Goal: Use online tool/utility: Utilize a website feature to perform a specific function

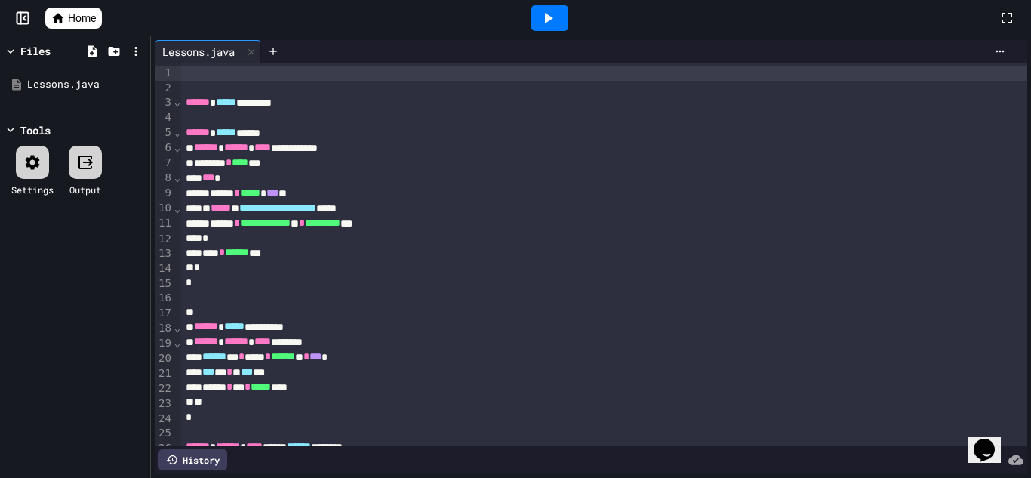
click at [550, 11] on icon at bounding box center [548, 18] width 18 height 18
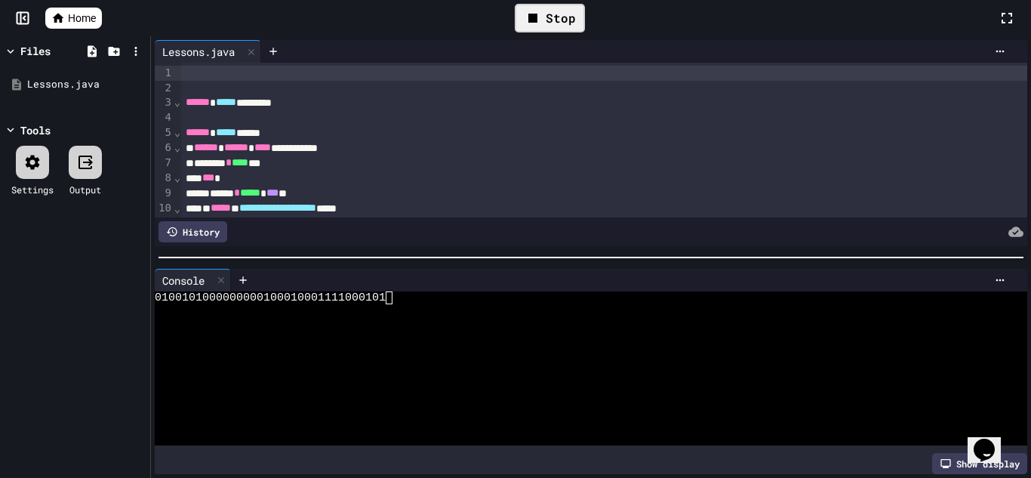
click at [550, 11] on div "Stop" at bounding box center [550, 18] width 70 height 29
click at [550, 11] on icon at bounding box center [548, 18] width 18 height 18
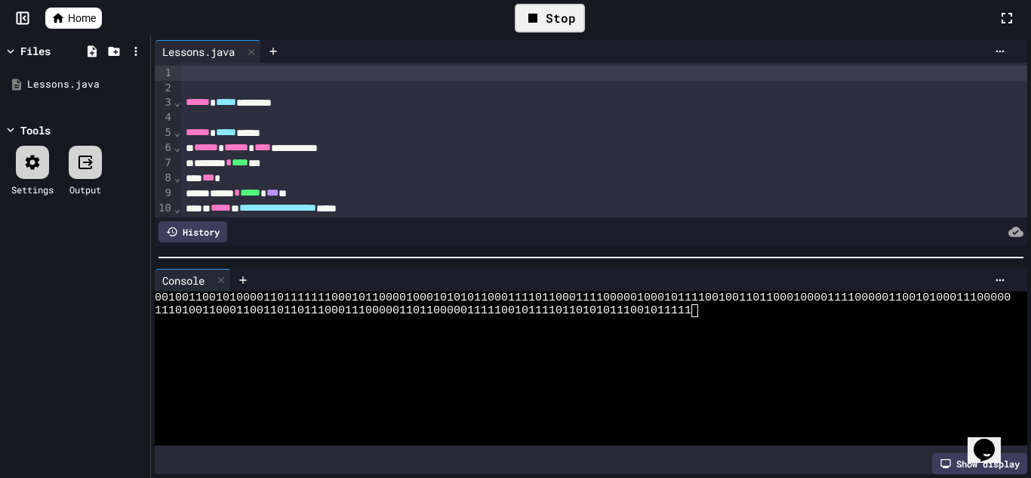
click at [550, 11] on div "Stop" at bounding box center [550, 18] width 70 height 29
click at [544, 20] on icon at bounding box center [548, 18] width 18 height 18
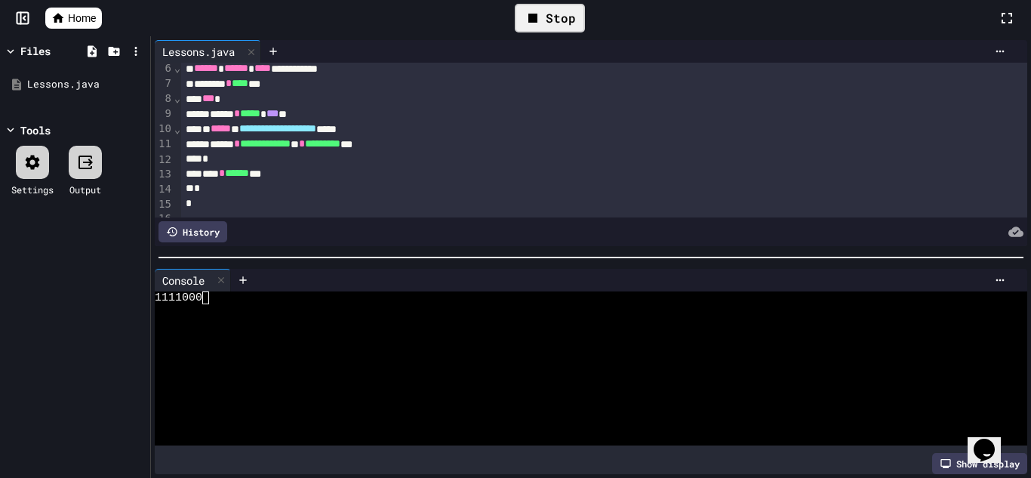
scroll to position [86, 0]
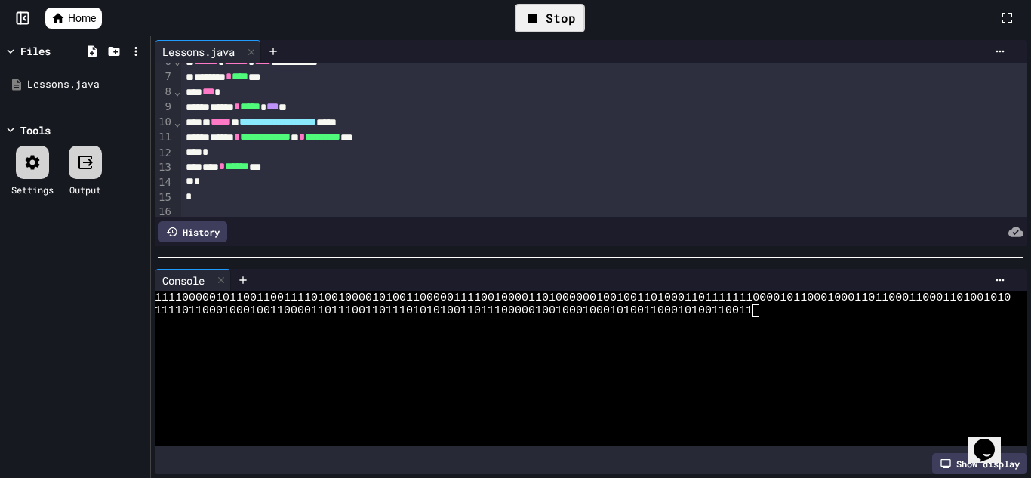
click at [576, 13] on div "Stop" at bounding box center [550, 18] width 70 height 29
click at [319, 112] on div "****** * ***** * *** **" at bounding box center [604, 107] width 847 height 15
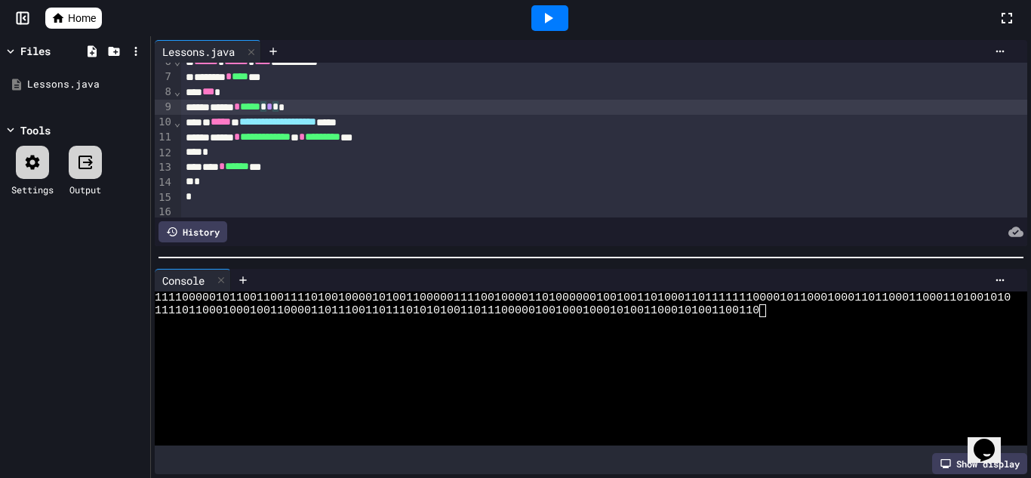
click at [545, 17] on icon at bounding box center [549, 18] width 8 height 11
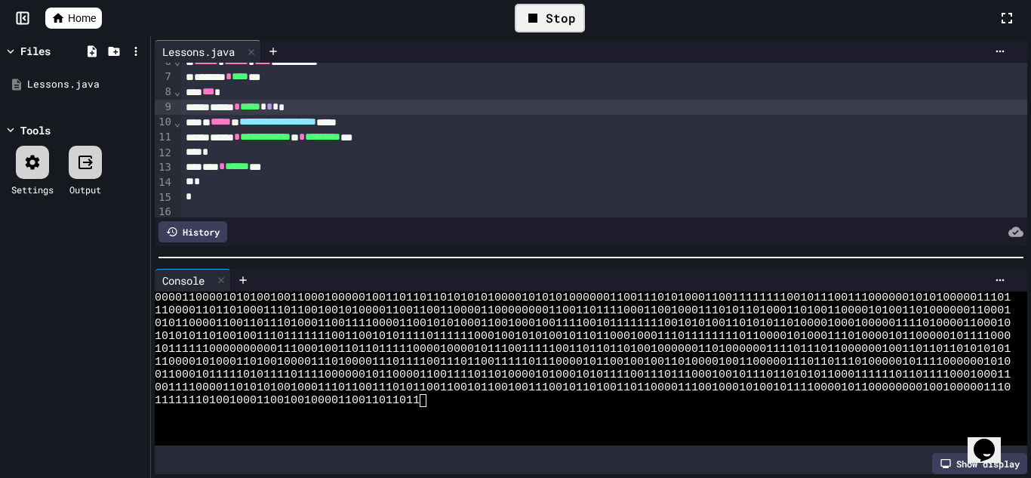
click at [545, 17] on div "Stop" at bounding box center [550, 18] width 70 height 29
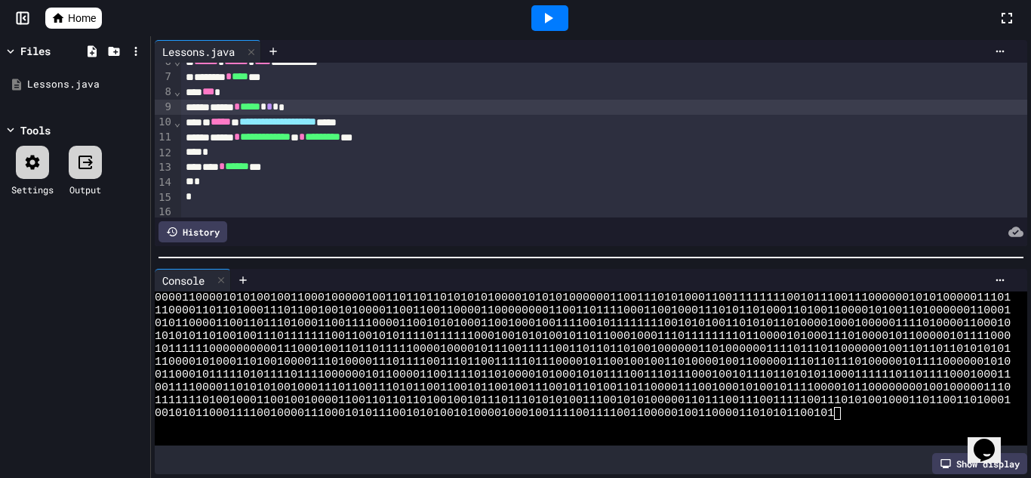
click at [545, 17] on icon at bounding box center [549, 18] width 8 height 11
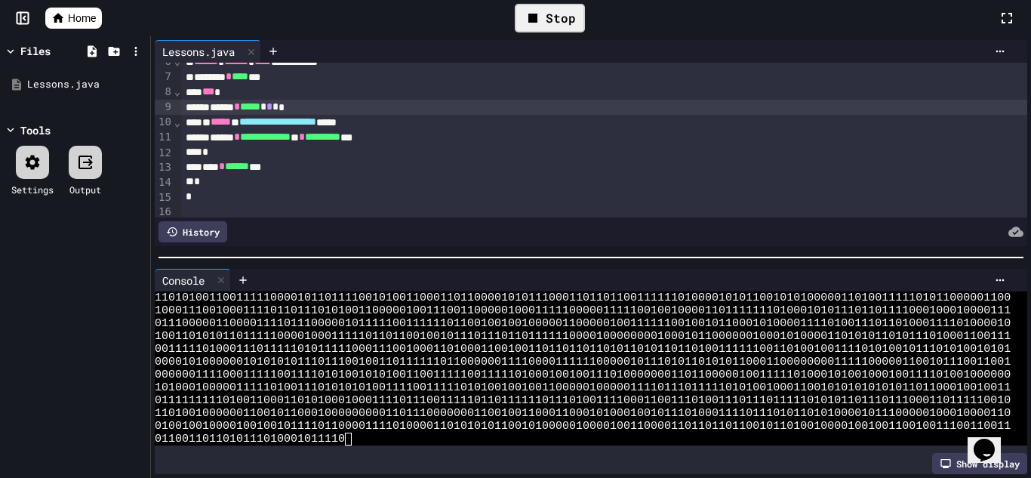
click at [545, 17] on div "Stop" at bounding box center [550, 18] width 70 height 29
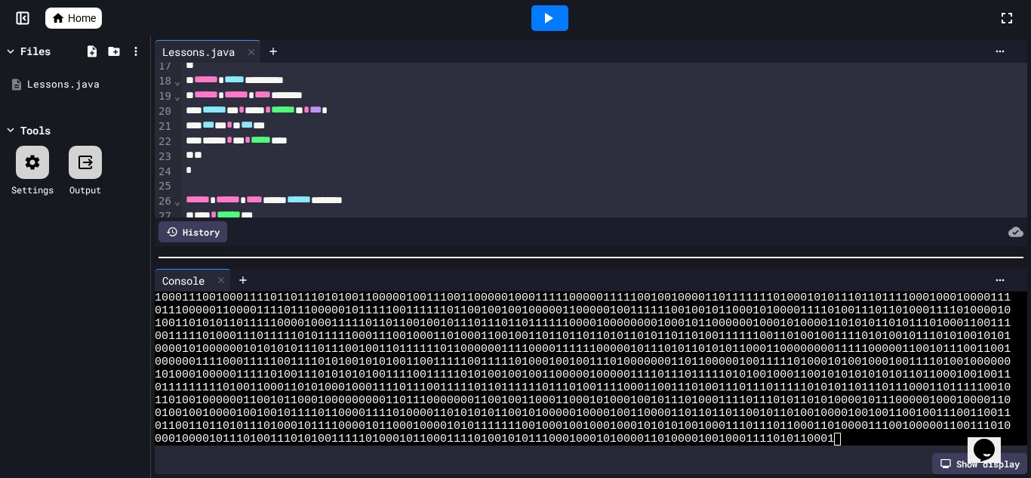
scroll to position [245, 0]
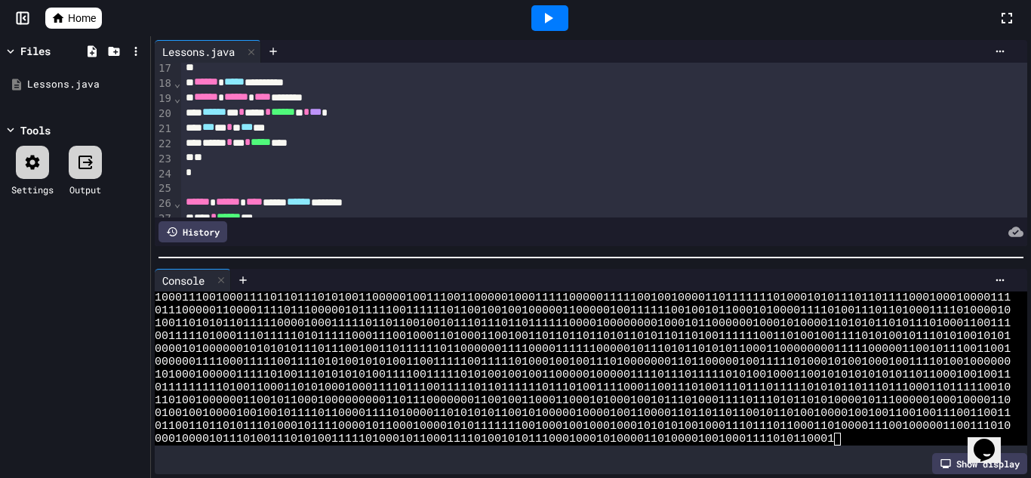
click at [378, 112] on div "****** * * **** * ****** ** * *** *" at bounding box center [604, 112] width 847 height 15
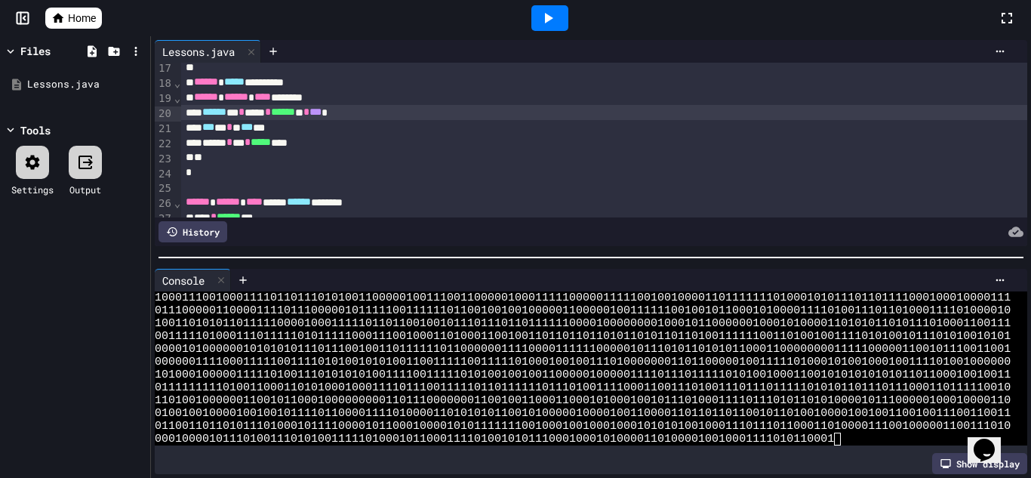
click at [555, 25] on icon at bounding box center [548, 18] width 18 height 18
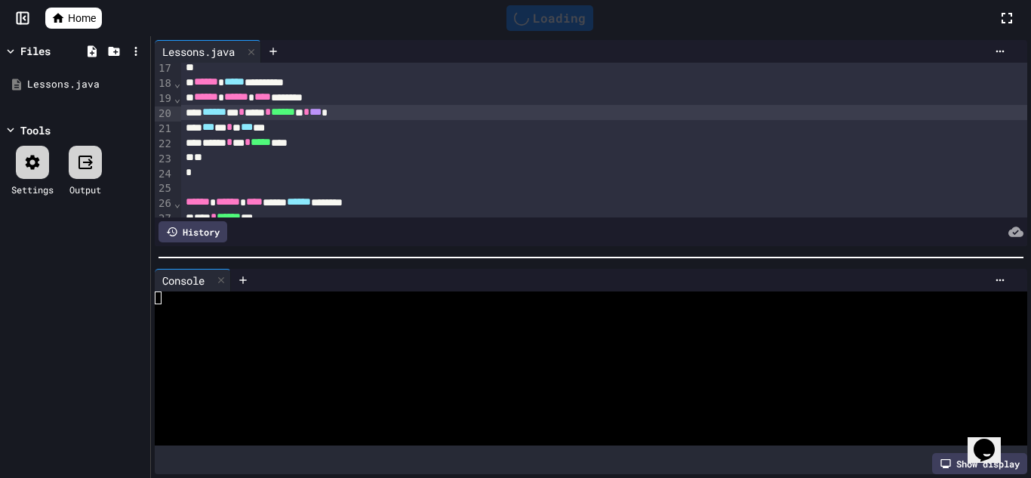
scroll to position [0, 0]
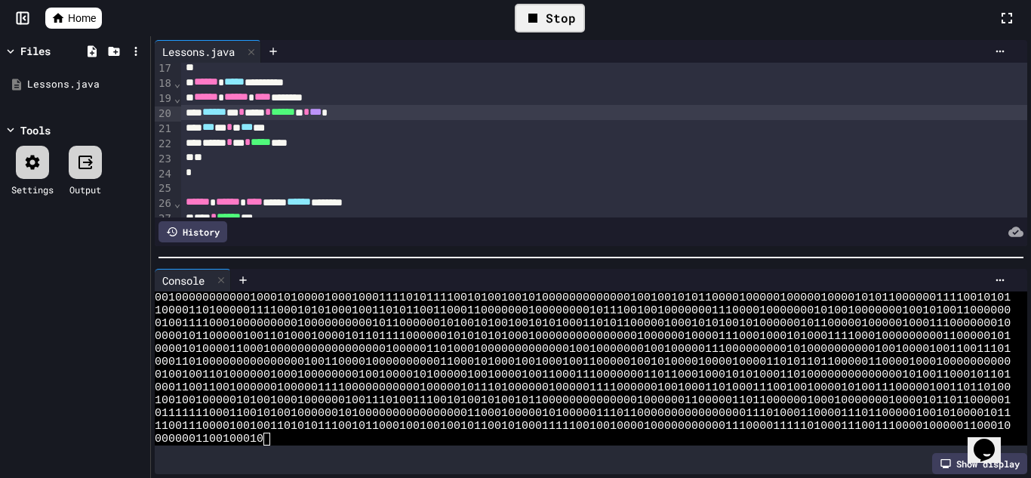
click at [565, 16] on div "Stop" at bounding box center [550, 18] width 70 height 29
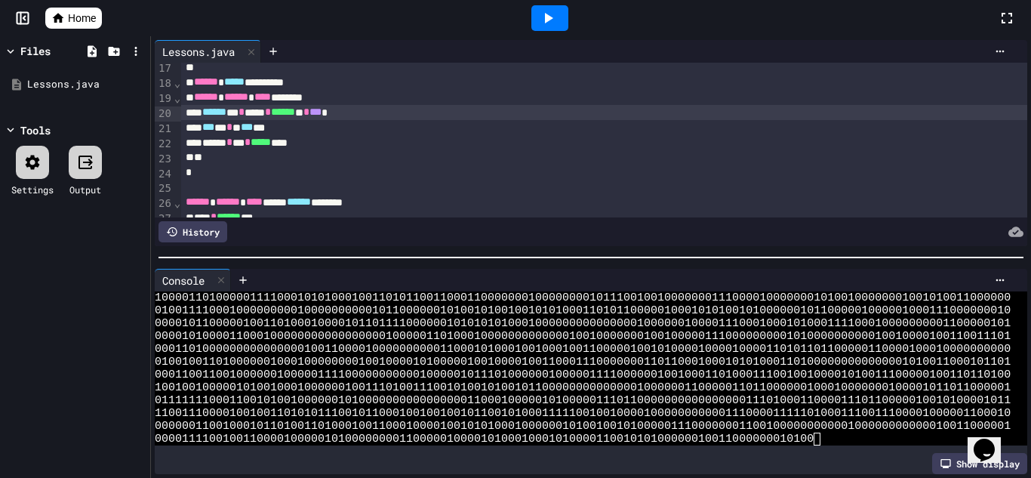
scroll to position [552, 0]
click at [390, 116] on div "****** * * **** * ****** ** * *** *" at bounding box center [604, 112] width 847 height 15
click at [571, 14] on div at bounding box center [550, 18] width 52 height 41
click at [559, 17] on div at bounding box center [549, 18] width 37 height 26
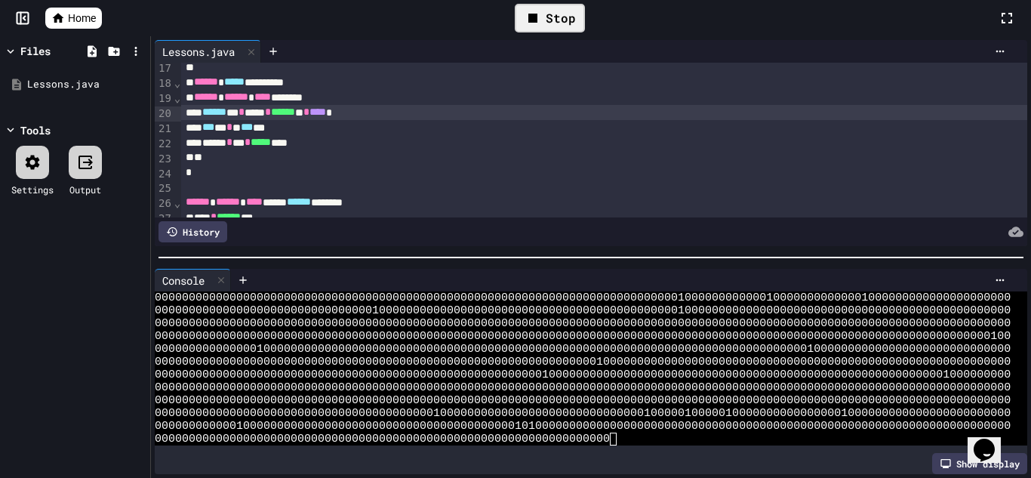
click at [535, 23] on icon at bounding box center [533, 18] width 18 height 18
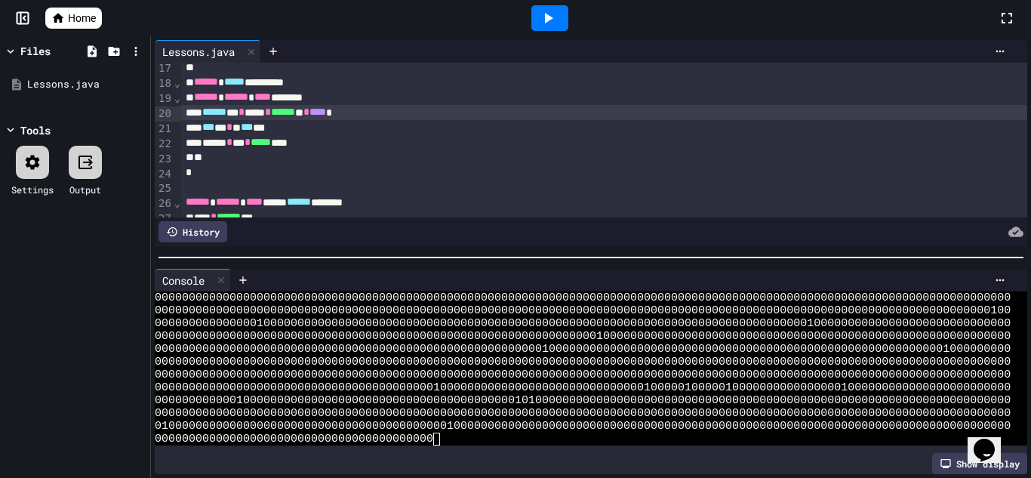
scroll to position [193, 0]
click at [326, 112] on span "****" at bounding box center [318, 111] width 17 height 11
click at [537, 26] on div at bounding box center [549, 18] width 37 height 26
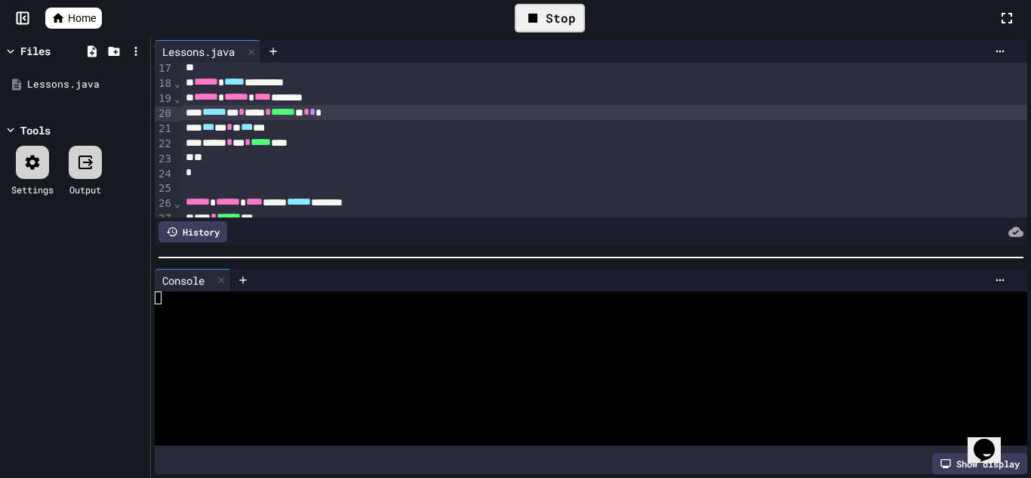
scroll to position [0, 0]
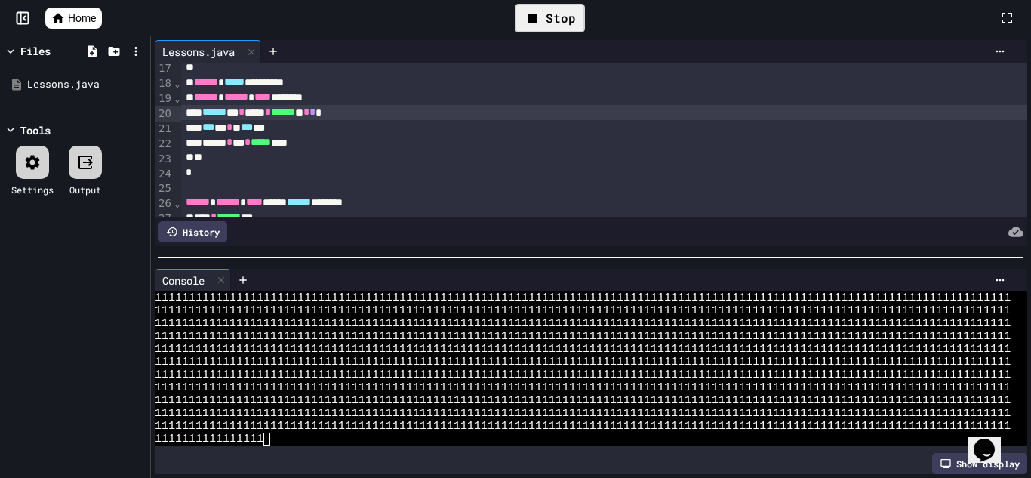
click at [537, 26] on icon at bounding box center [533, 18] width 18 height 18
click at [310, 116] on span "*" at bounding box center [306, 111] width 6 height 11
click at [558, 21] on div at bounding box center [549, 18] width 37 height 26
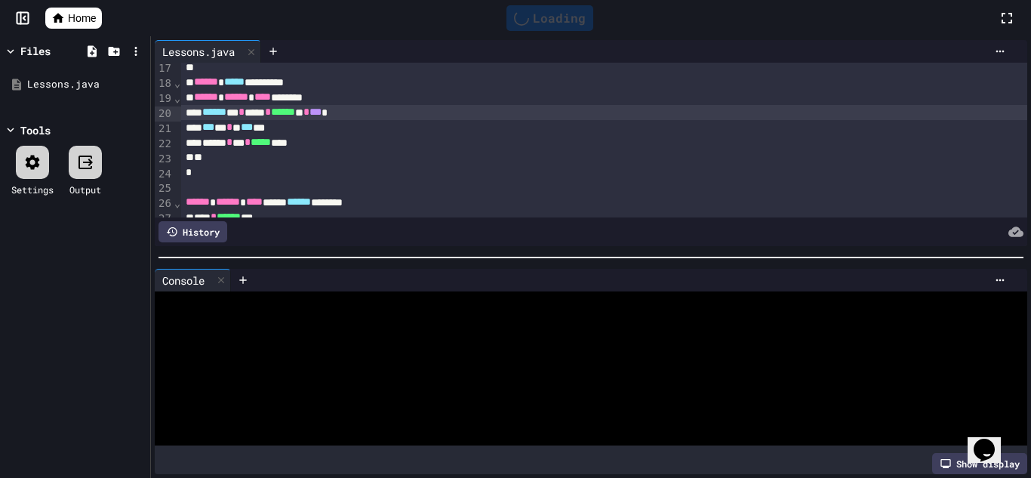
scroll to position [0, 0]
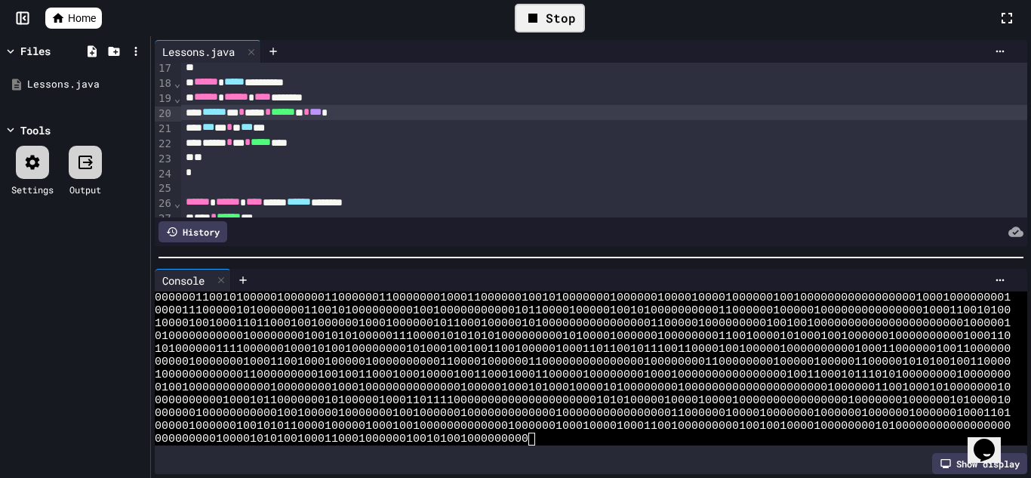
click at [558, 21] on div "Stop" at bounding box center [550, 18] width 70 height 29
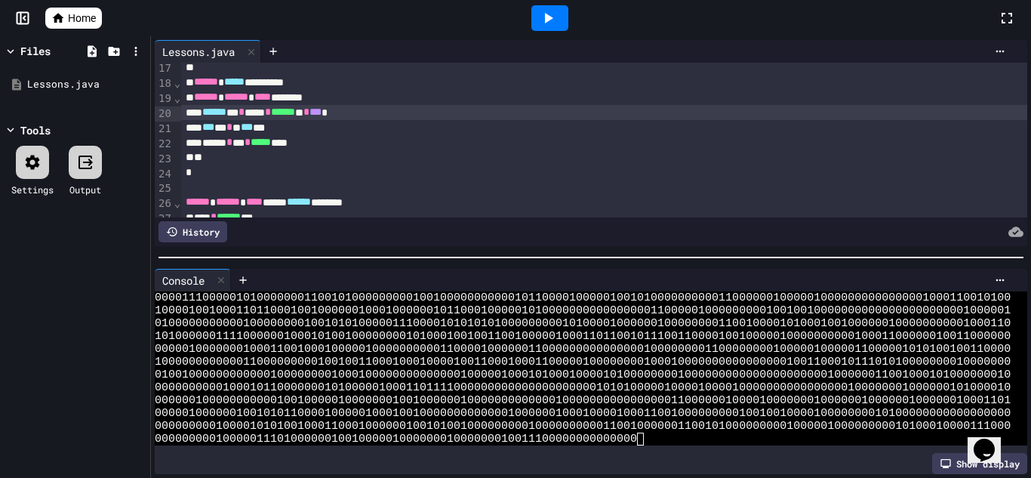
click at [375, 120] on div "****** * * **** * ****** ** * *** *" at bounding box center [604, 112] width 847 height 15
click at [555, 9] on icon at bounding box center [548, 18] width 18 height 18
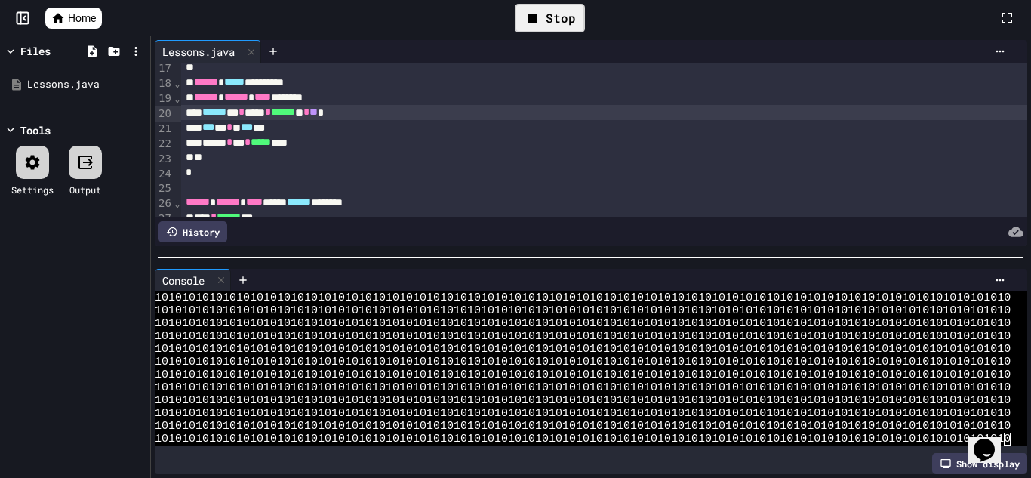
scroll to position [1181, 0]
click at [555, 8] on div "Stop" at bounding box center [550, 18] width 70 height 29
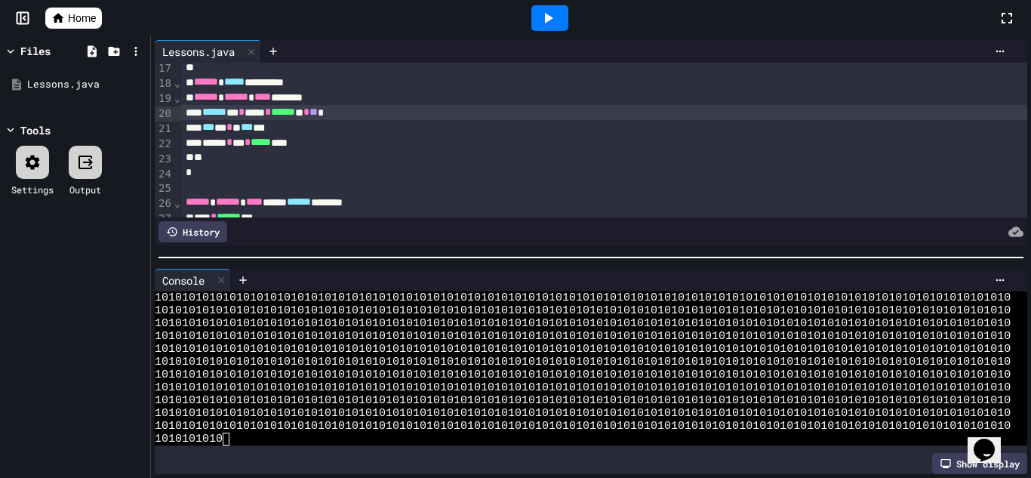
click at [318, 117] on span "**" at bounding box center [314, 111] width 8 height 11
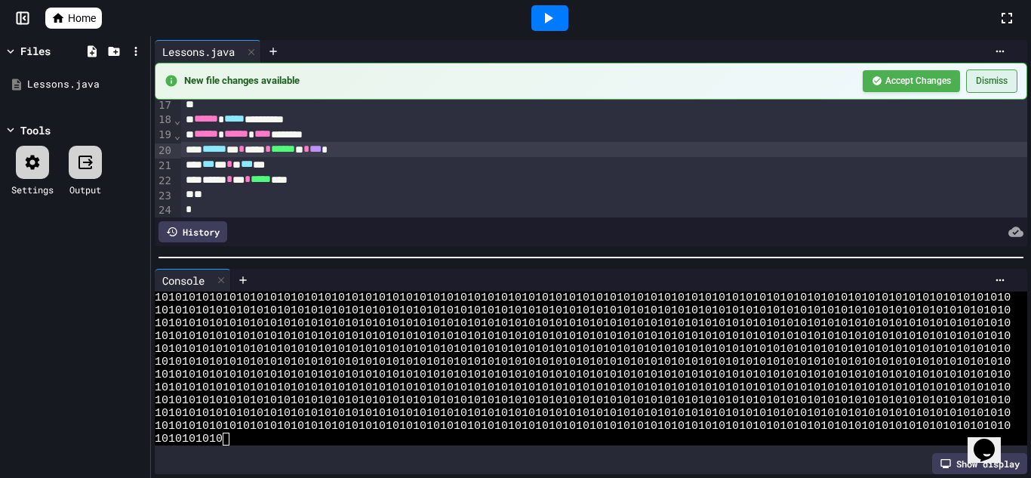
click at [994, 84] on button "Dismiss" at bounding box center [991, 80] width 51 height 23
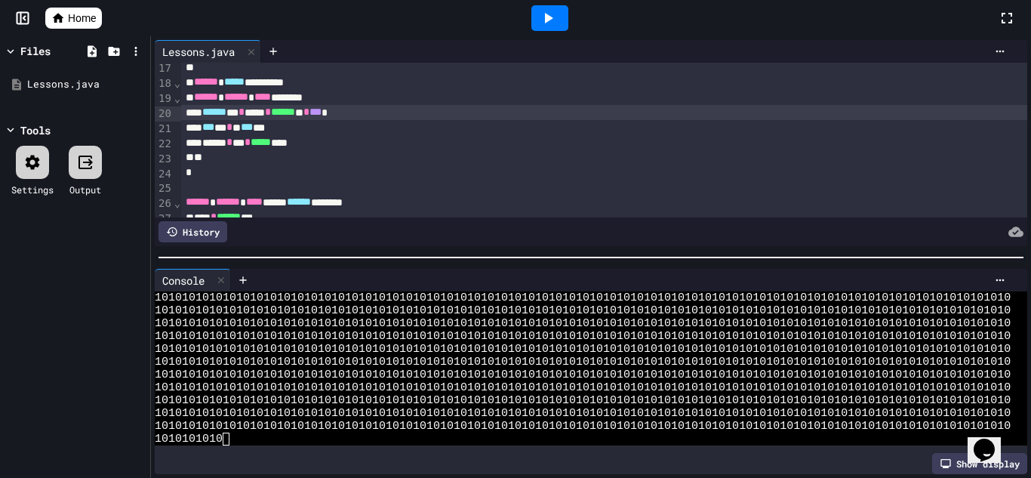
click at [554, 18] on icon at bounding box center [548, 18] width 18 height 18
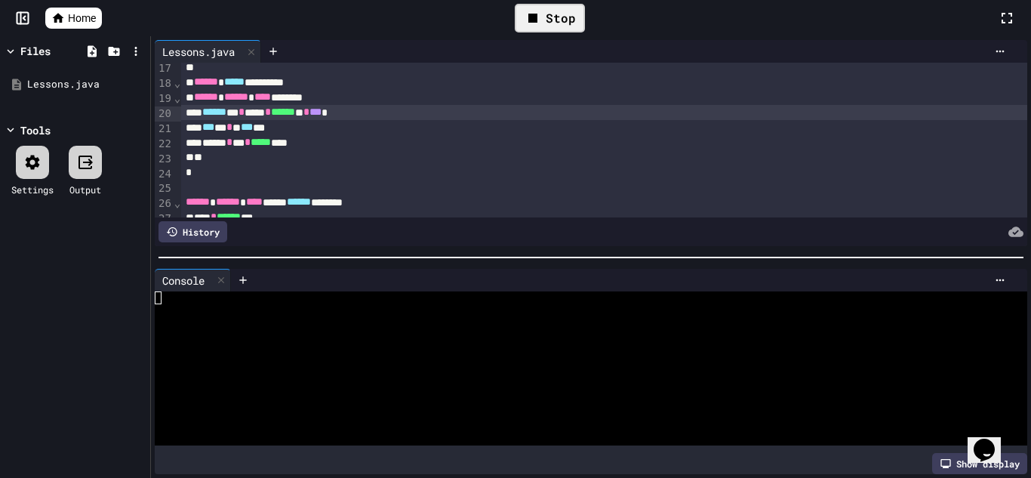
scroll to position [0, 0]
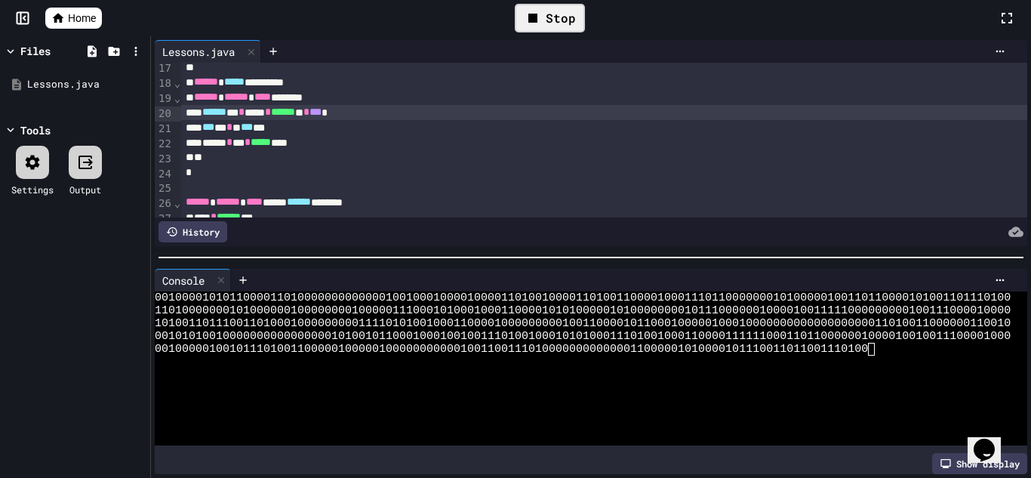
click at [554, 18] on div "Stop" at bounding box center [550, 18] width 70 height 29
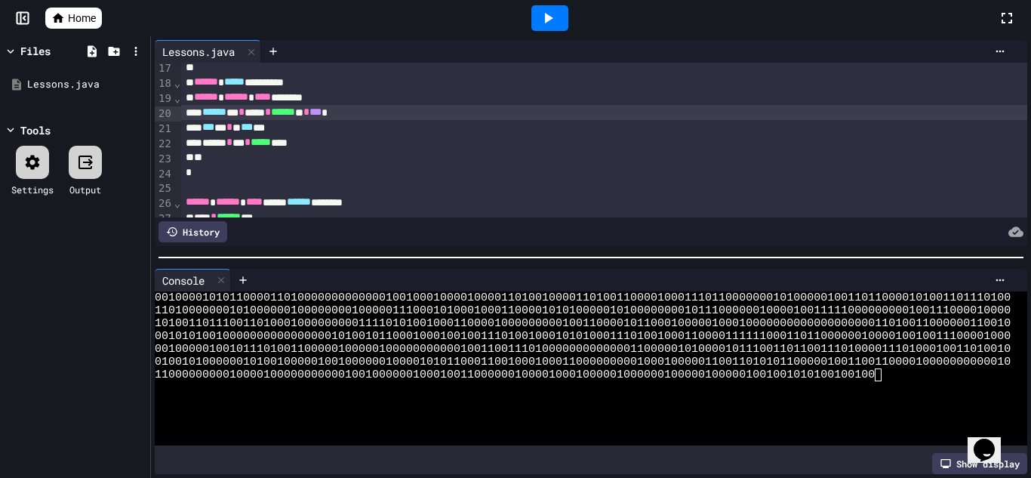
click at [377, 110] on div "****** * * **** * ****** ** * *** *" at bounding box center [604, 112] width 847 height 15
click at [544, 19] on icon at bounding box center [548, 18] width 18 height 18
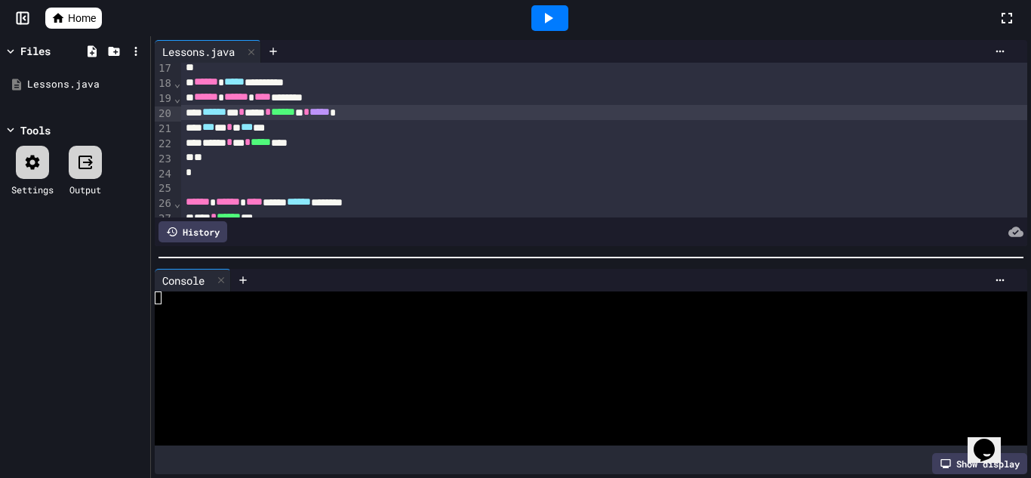
click at [548, 10] on icon at bounding box center [548, 18] width 18 height 18
click at [548, 10] on div "Stop" at bounding box center [550, 18] width 70 height 29
click at [548, 10] on icon at bounding box center [548, 18] width 18 height 18
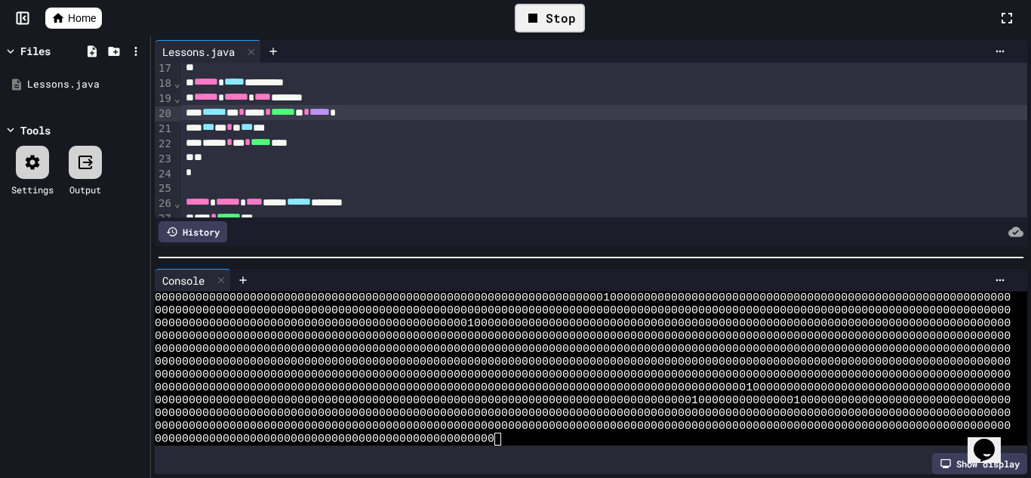
click at [572, 24] on div "Stop" at bounding box center [550, 18] width 70 height 29
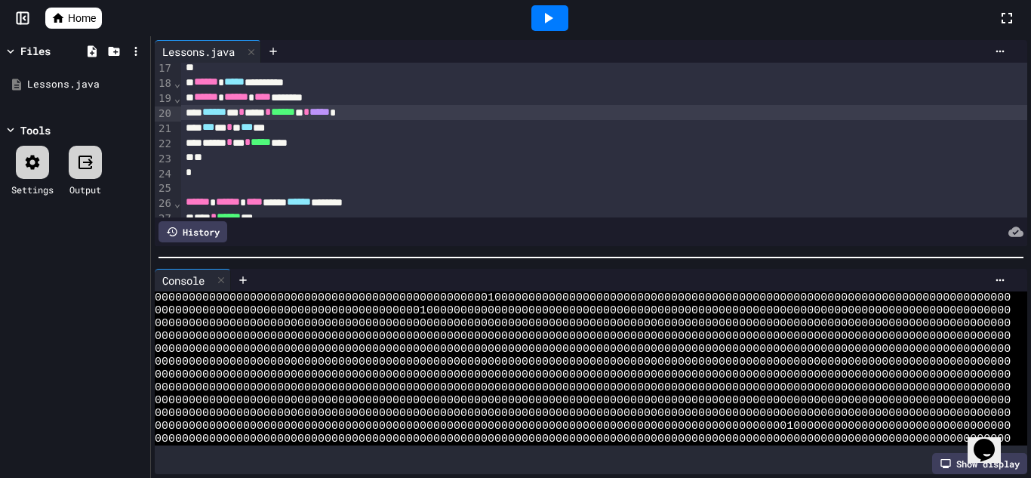
click at [330, 117] on span "*****" at bounding box center [320, 111] width 20 height 11
click at [562, 21] on div at bounding box center [549, 18] width 37 height 26
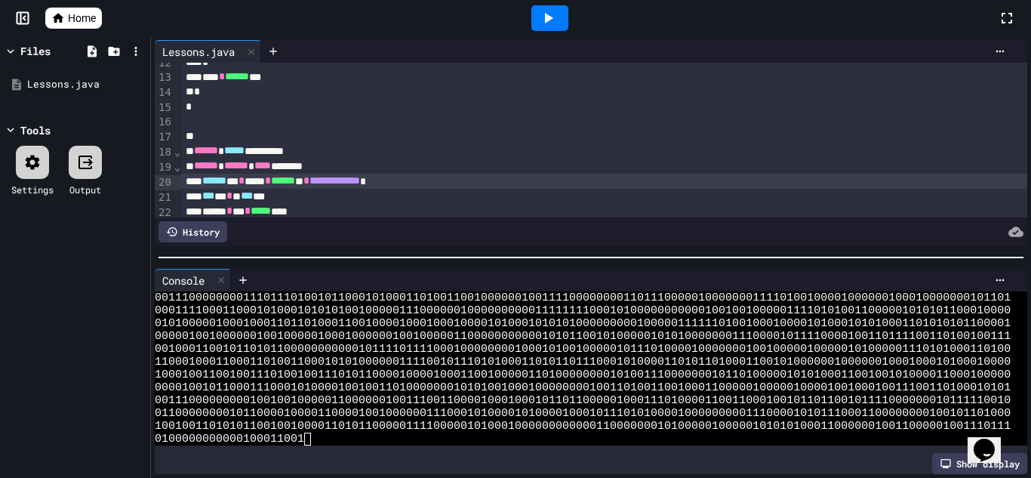
scroll to position [316, 0]
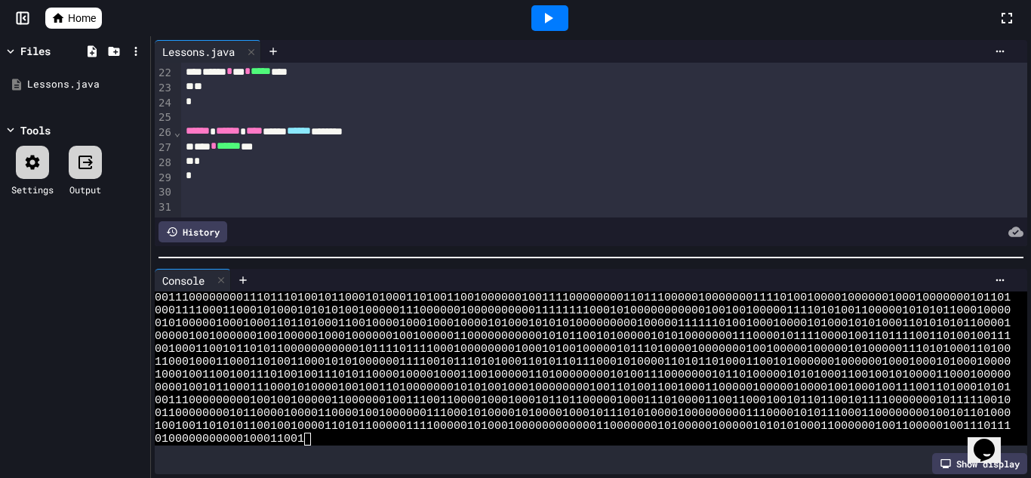
click at [564, 23] on div at bounding box center [549, 18] width 37 height 26
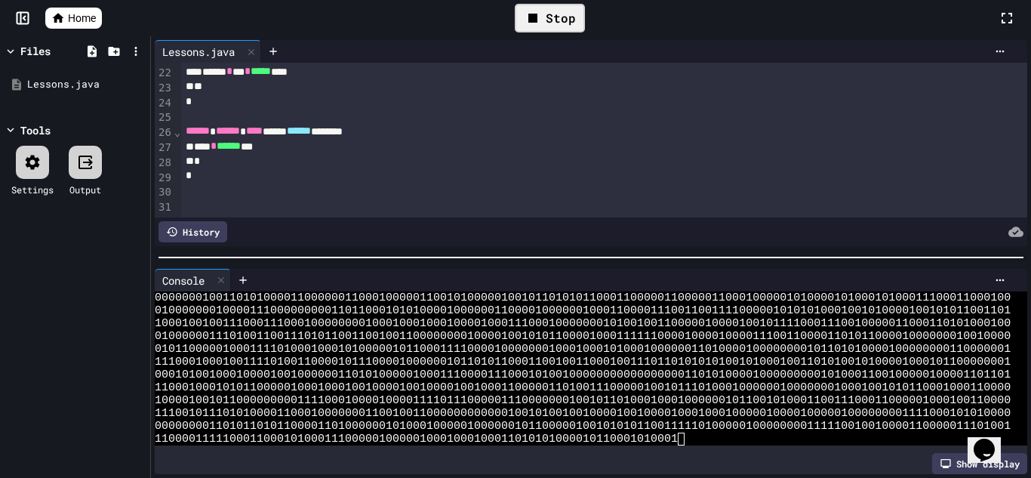
scroll to position [205, 0]
click at [564, 23] on div "Stop" at bounding box center [550, 18] width 70 height 29
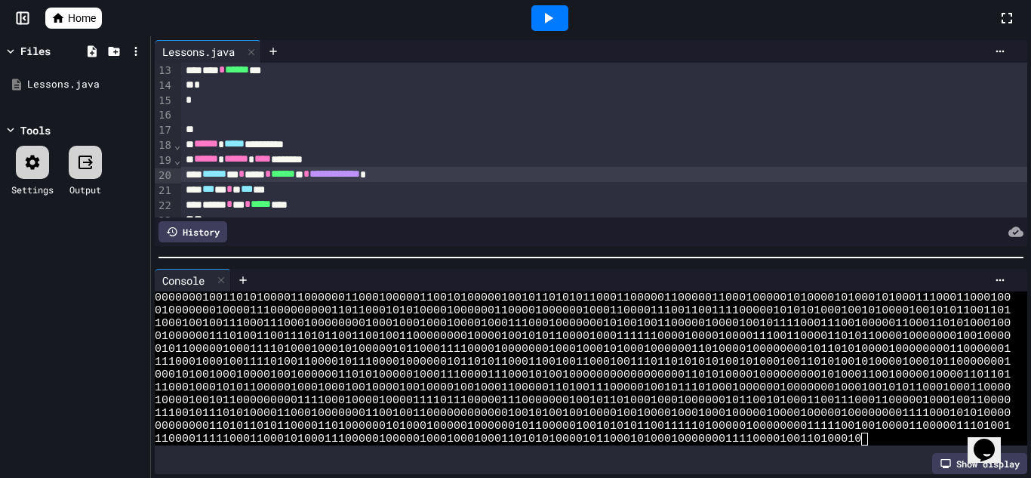
scroll to position [182, 0]
click at [284, 121] on div at bounding box center [604, 115] width 847 height 15
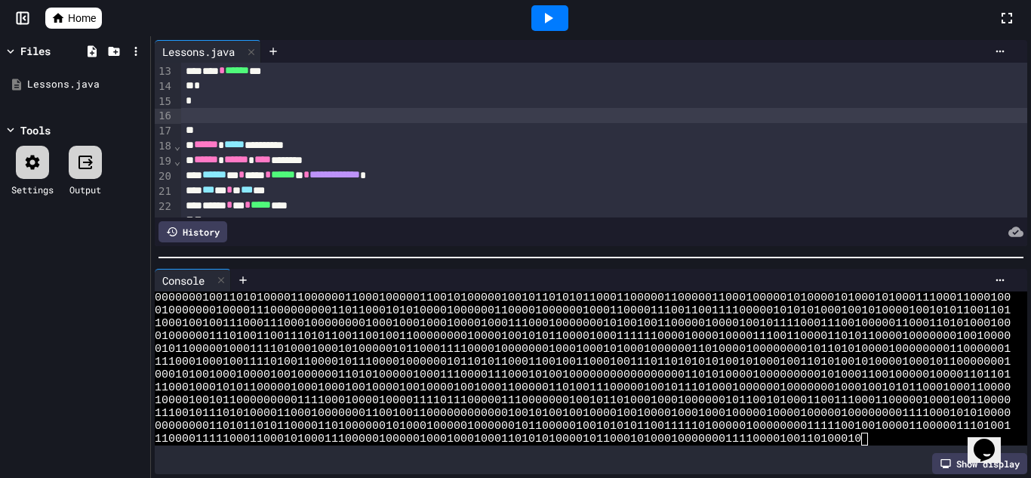
click at [560, 14] on div at bounding box center [549, 18] width 37 height 26
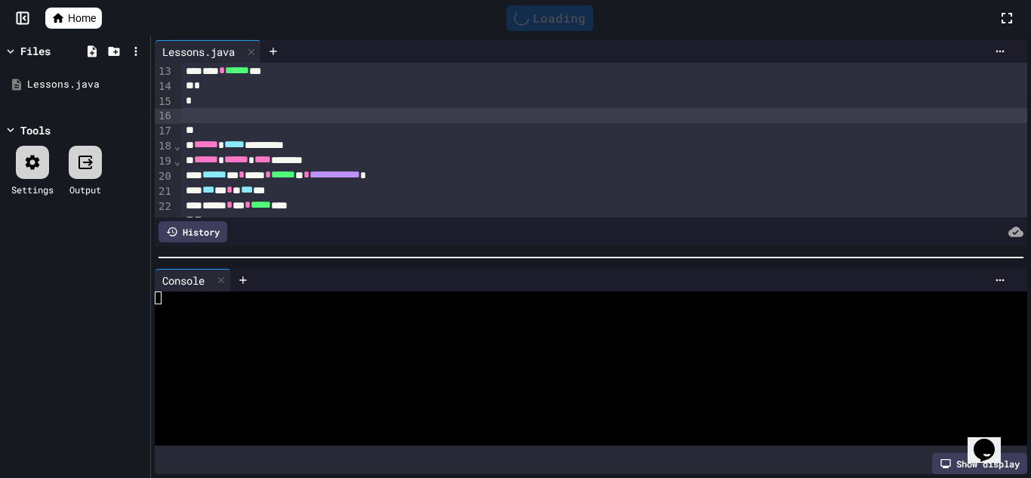
scroll to position [0, 0]
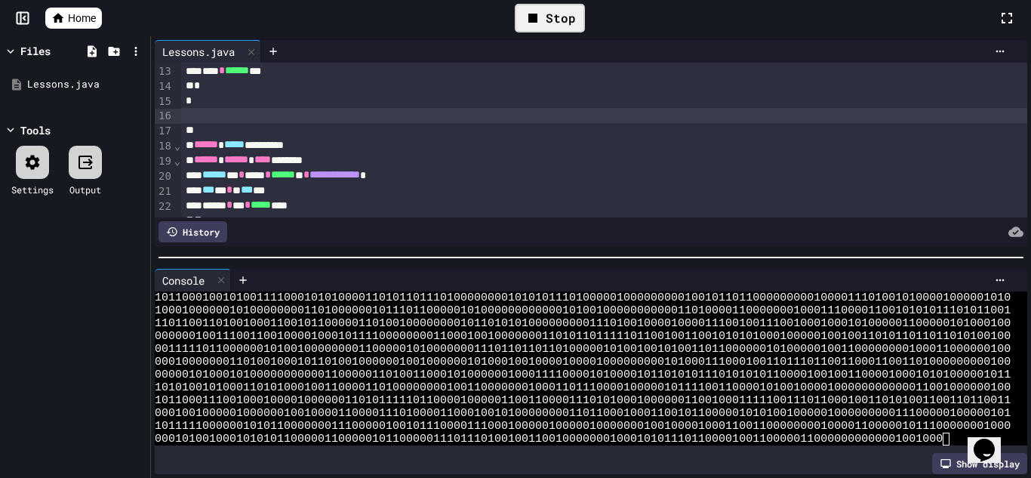
click at [560, 14] on div "Stop" at bounding box center [550, 18] width 70 height 29
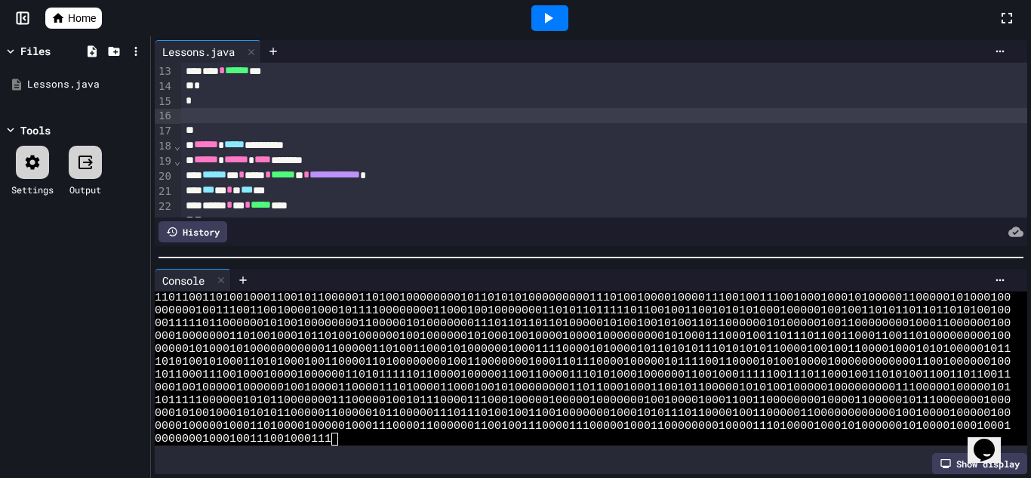
click at [438, 180] on div "**********" at bounding box center [604, 175] width 847 height 15
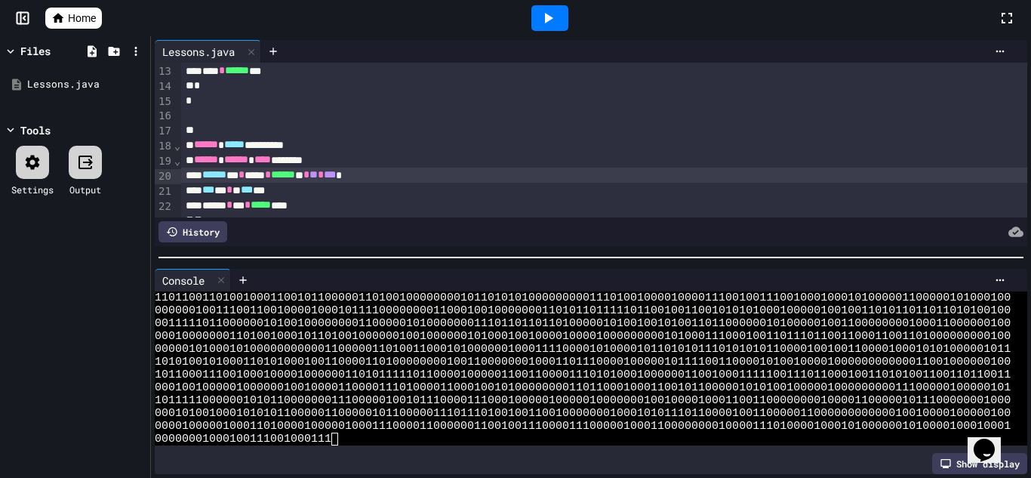
click at [560, 5] on div at bounding box center [549, 18] width 37 height 26
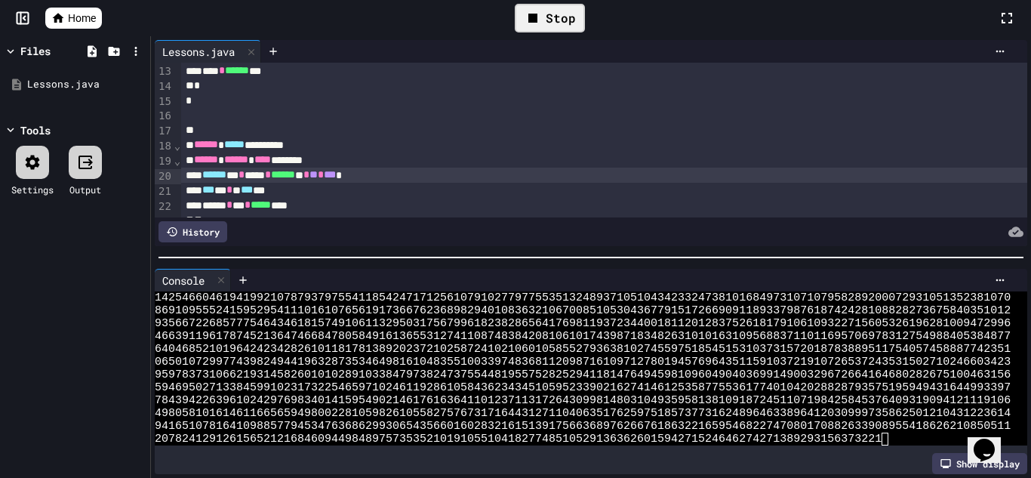
click at [559, 12] on div "Stop" at bounding box center [550, 18] width 70 height 29
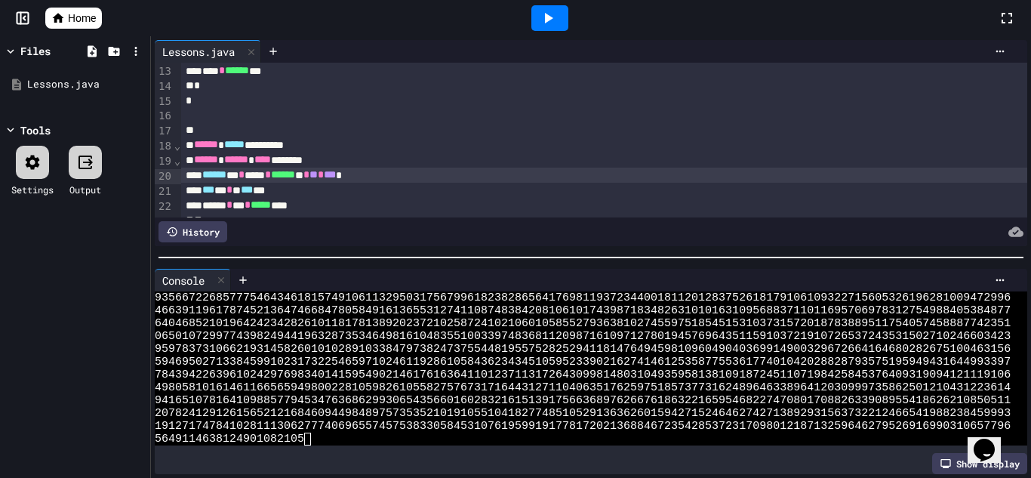
click at [324, 177] on span "*" at bounding box center [321, 174] width 6 height 11
click at [550, 18] on icon at bounding box center [549, 18] width 8 height 11
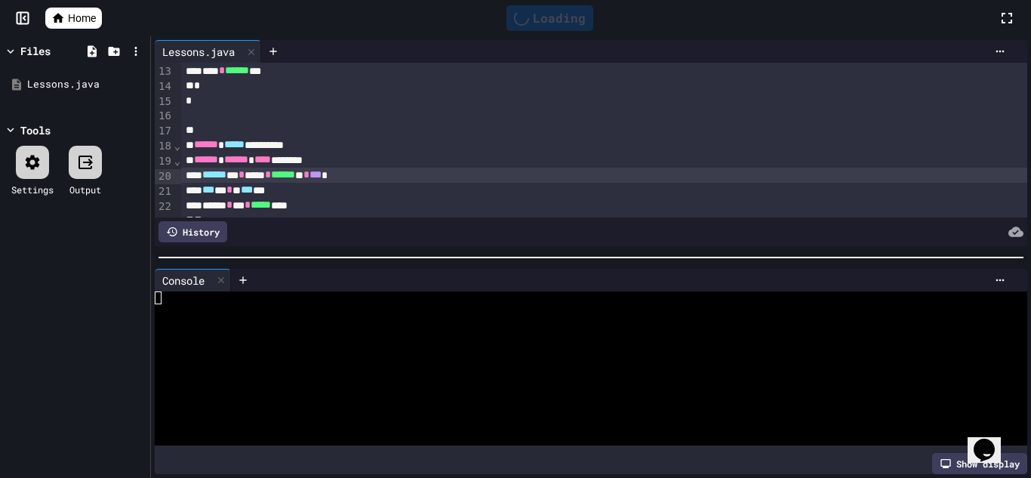
scroll to position [0, 0]
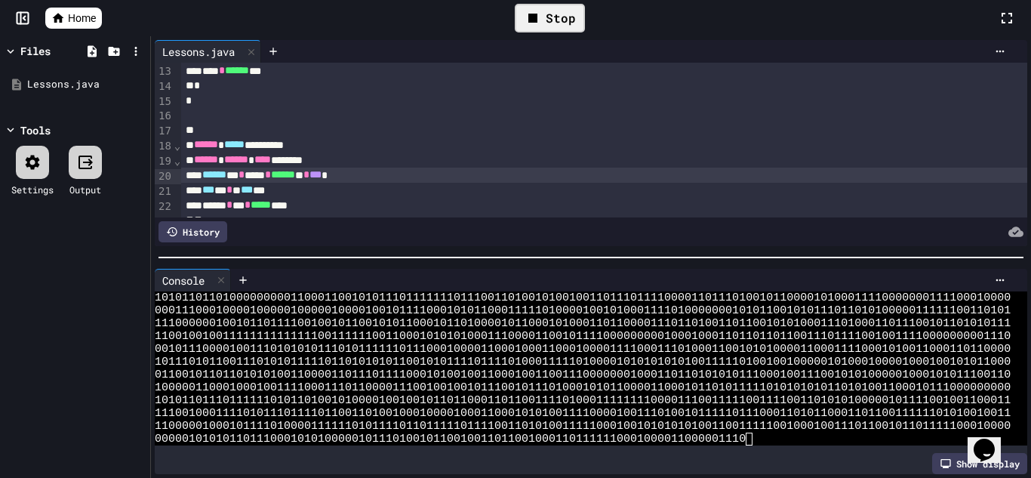
click at [550, 18] on div "Stop" at bounding box center [550, 18] width 70 height 29
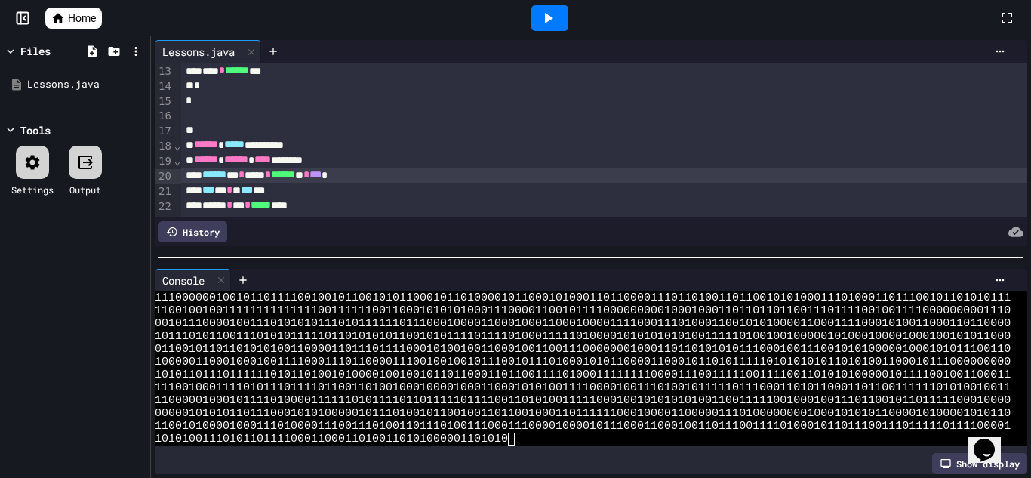
click at [310, 172] on span "*" at bounding box center [306, 174] width 6 height 11
click at [564, 12] on div at bounding box center [549, 18] width 37 height 26
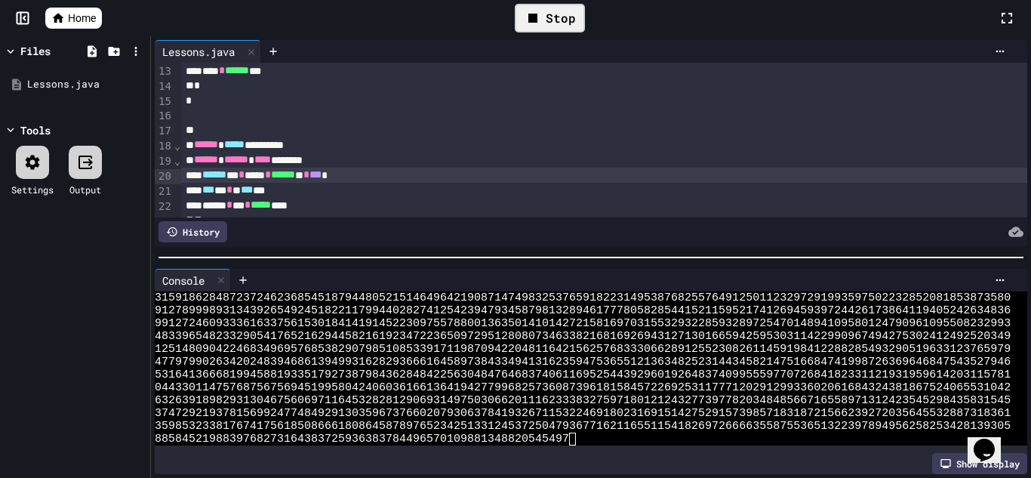
click at [575, 7] on div "Stop" at bounding box center [550, 18] width 70 height 29
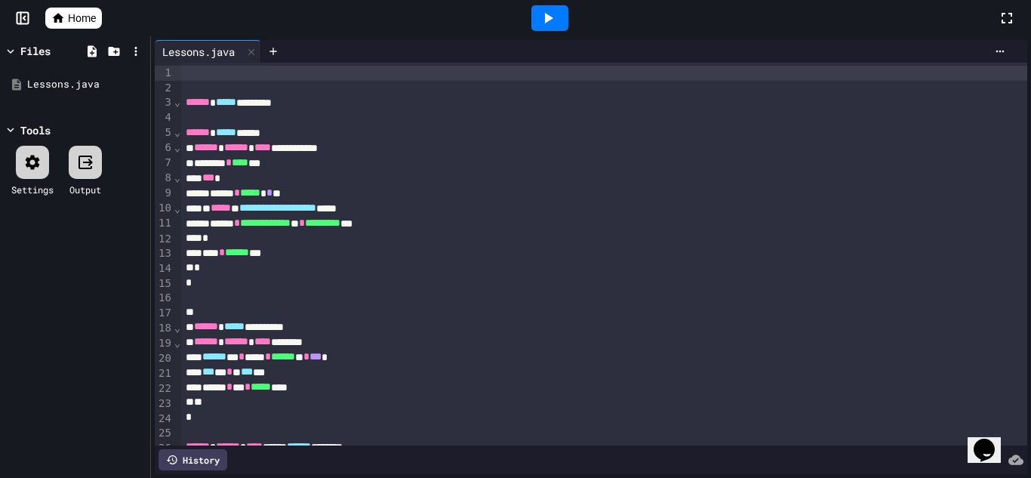
scroll to position [8, 0]
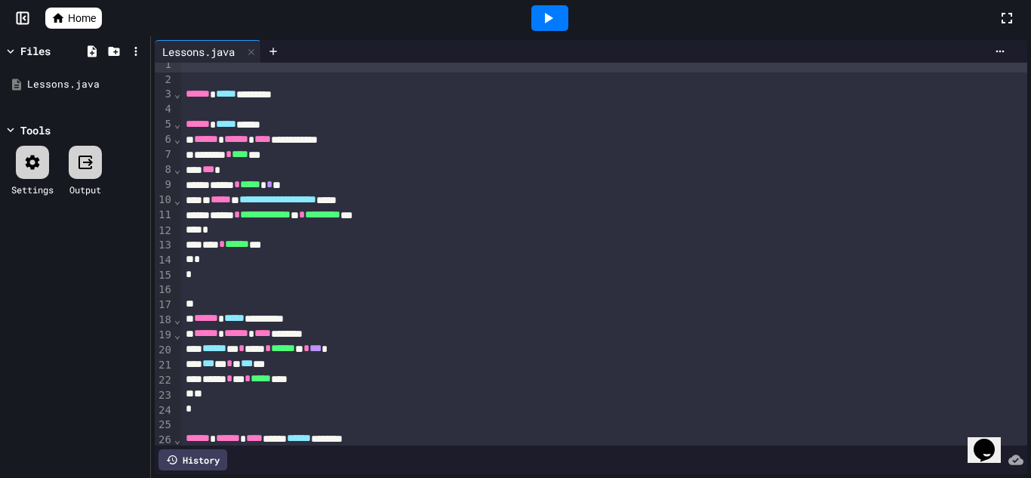
click at [554, 25] on icon at bounding box center [548, 18] width 18 height 18
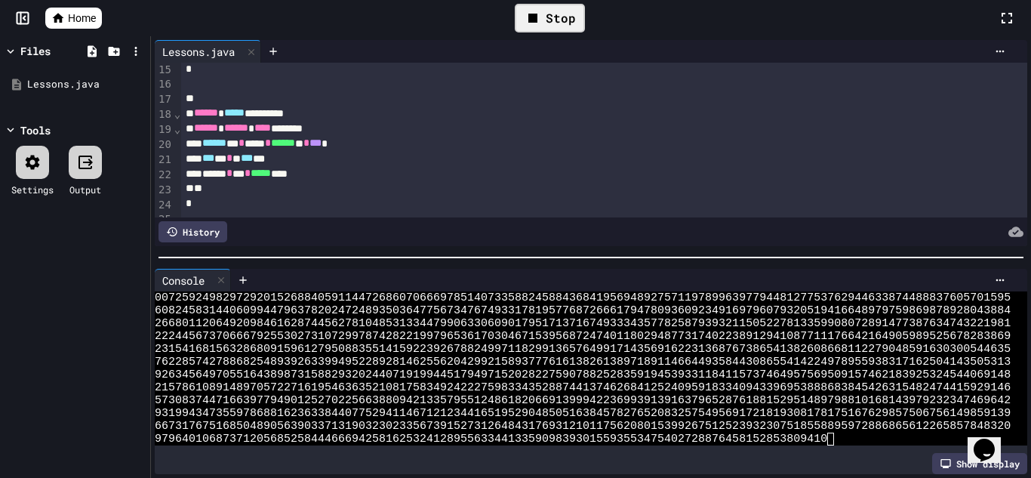
scroll to position [231, 0]
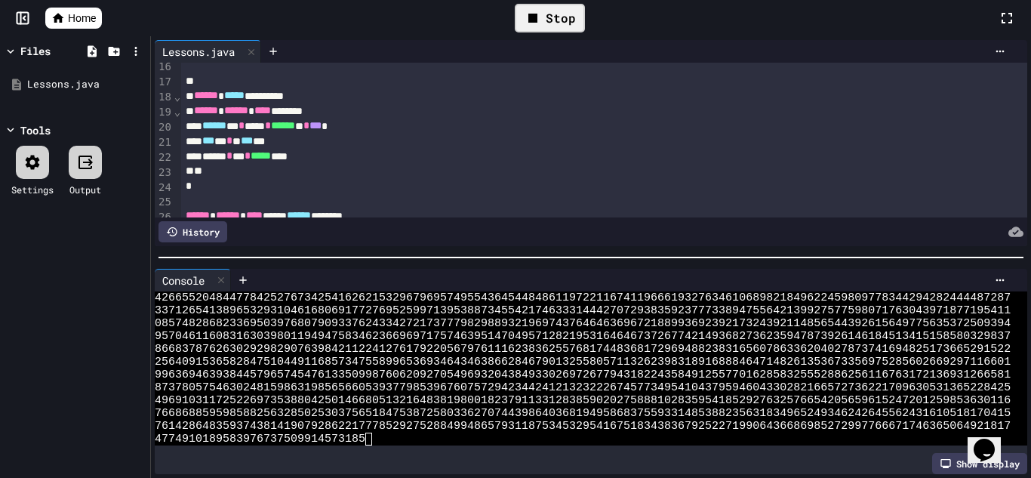
click at [569, 8] on div "Stop" at bounding box center [550, 18] width 70 height 29
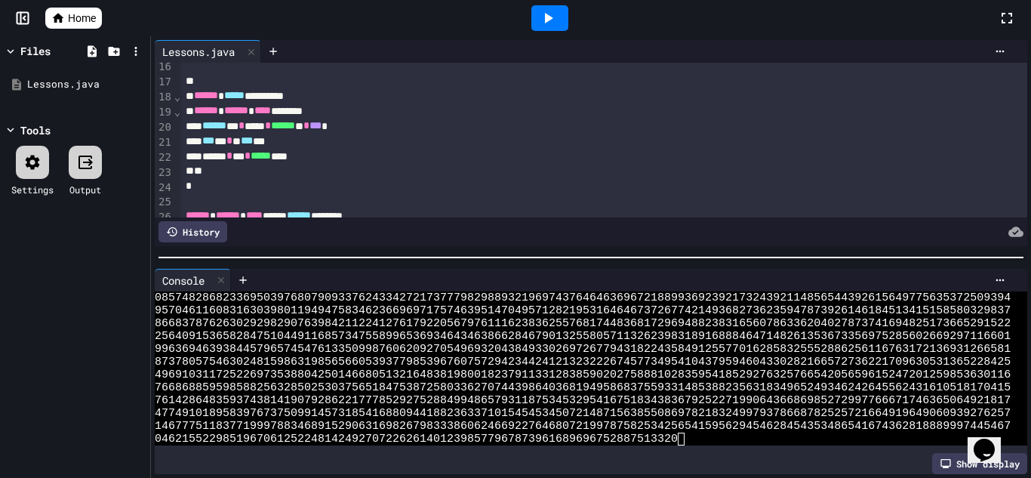
click at [322, 122] on span "***" at bounding box center [316, 125] width 12 height 11
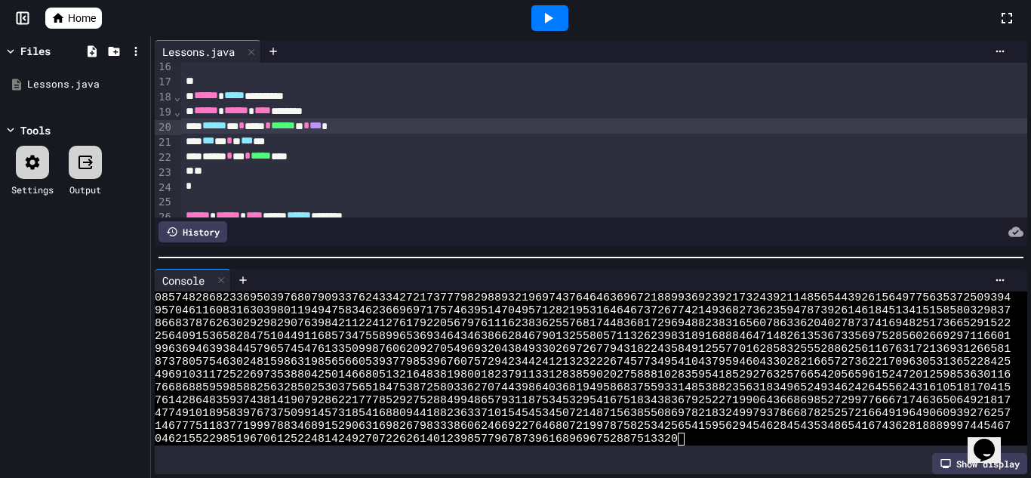
click at [557, 24] on icon at bounding box center [548, 18] width 18 height 18
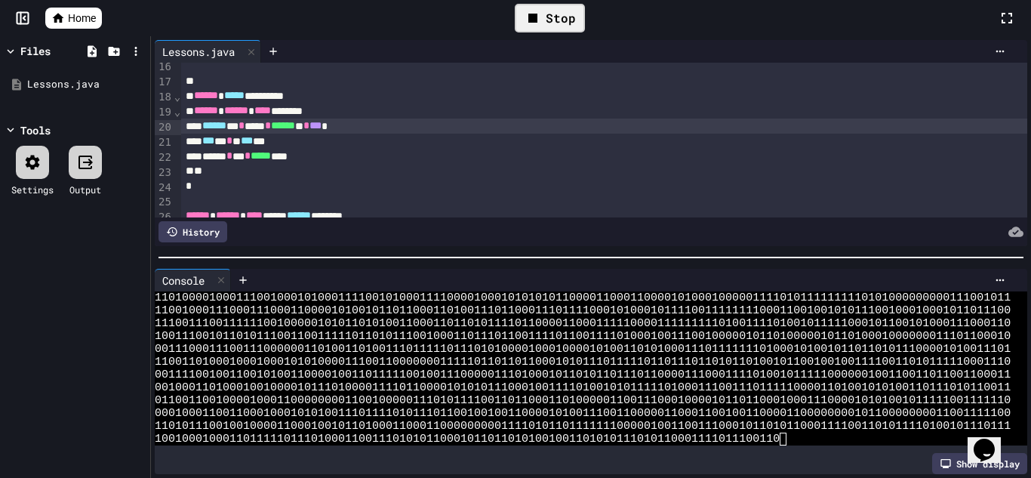
scroll to position [501, 0]
click at [557, 24] on div "Stop" at bounding box center [550, 18] width 70 height 29
